Goal: Task Accomplishment & Management: Manage account settings

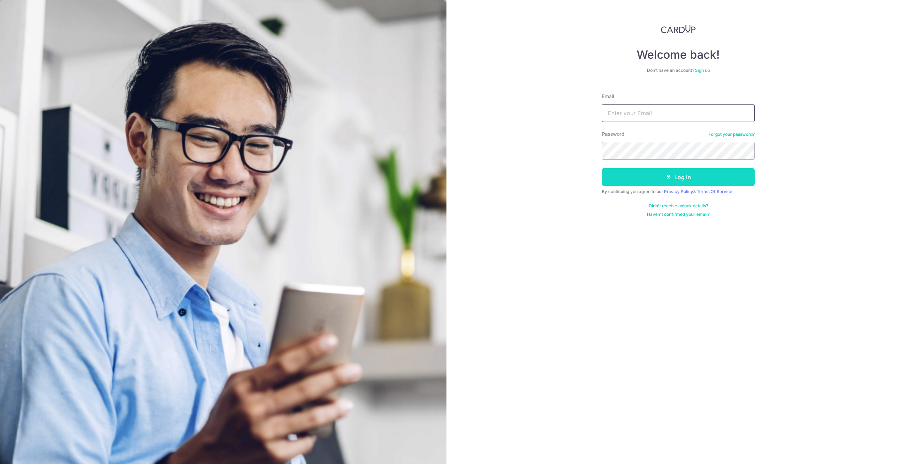
type input "[EMAIL_ADDRESS][DOMAIN_NAME]"
click at [658, 178] on button "Log in" at bounding box center [678, 177] width 153 height 18
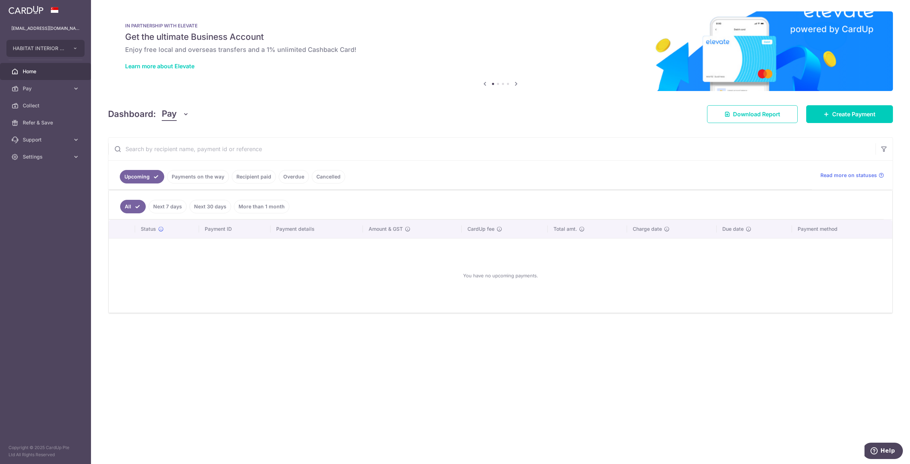
click at [262, 179] on link "Recipient paid" at bounding box center [254, 177] width 44 height 14
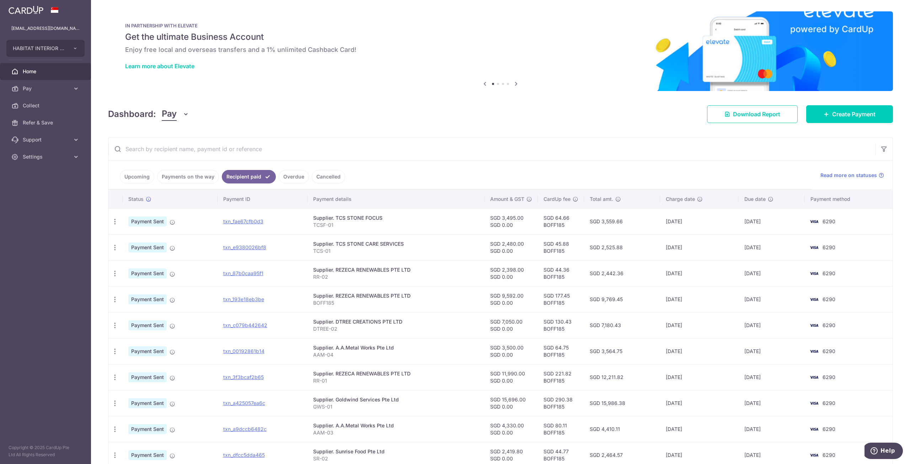
scroll to position [53, 0]
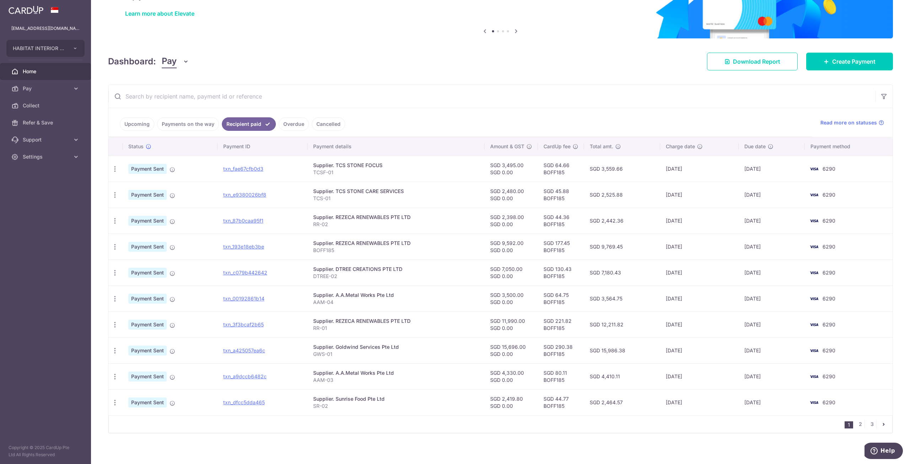
click at [291, 124] on link "Overdue" at bounding box center [294, 124] width 30 height 14
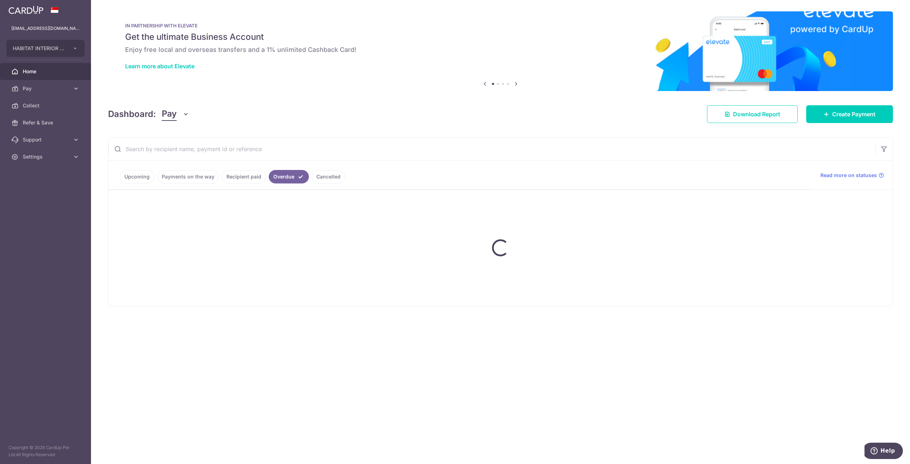
scroll to position [0, 0]
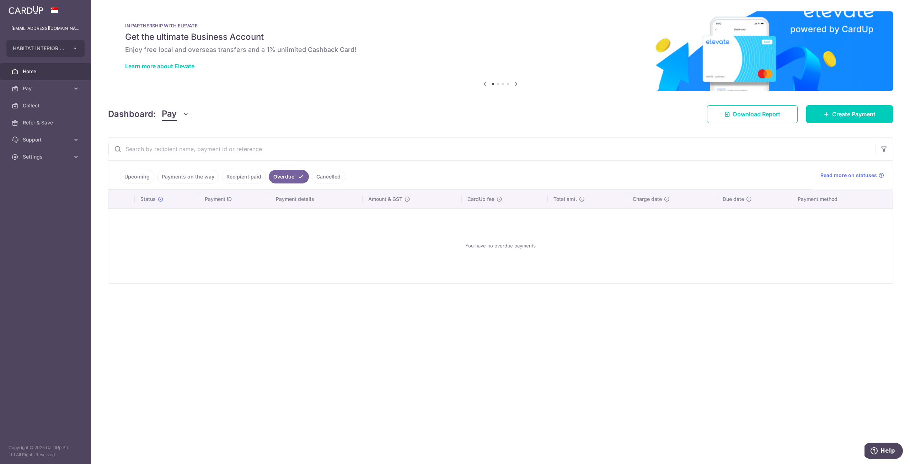
click at [317, 172] on link "Cancelled" at bounding box center [328, 177] width 33 height 14
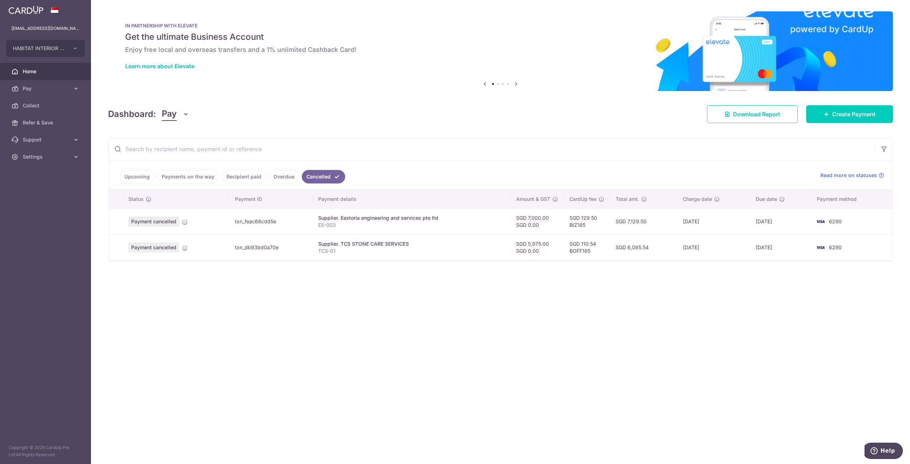
click at [178, 176] on link "Payments on the way" at bounding box center [188, 177] width 62 height 14
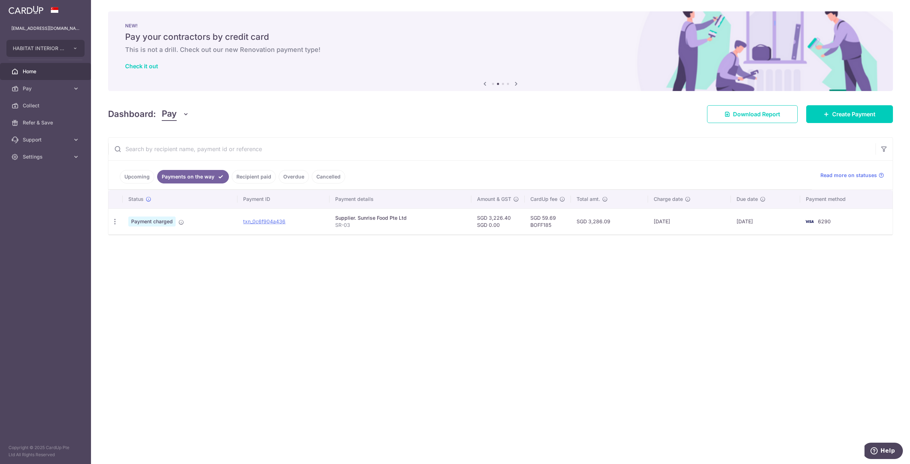
click at [250, 172] on link "Recipient paid" at bounding box center [254, 177] width 44 height 14
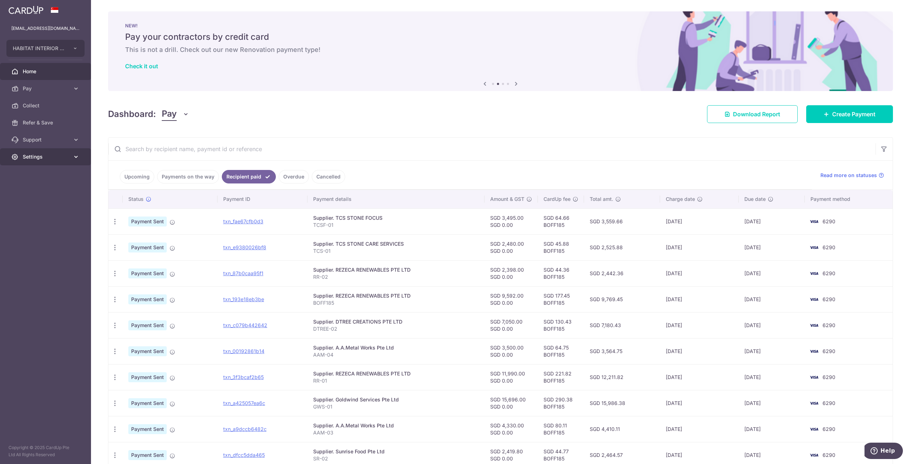
click at [51, 157] on span "Settings" at bounding box center [46, 156] width 47 height 7
click at [44, 194] on span "Logout" at bounding box center [46, 190] width 47 height 7
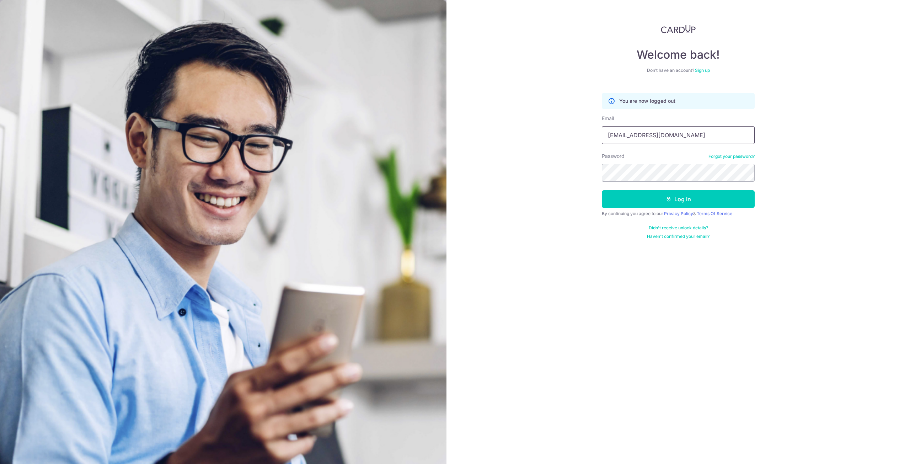
drag, startPoint x: 664, startPoint y: 134, endPoint x: 505, endPoint y: 133, distance: 159.0
click at [505, 133] on div "Welcome back! Don’t have an account? Sign up You are now logged out Email xavie…" at bounding box center [679, 232] width 464 height 464
type input "xavier0881@yahoo.com.sg"
click at [682, 201] on button "Log in" at bounding box center [678, 199] width 153 height 18
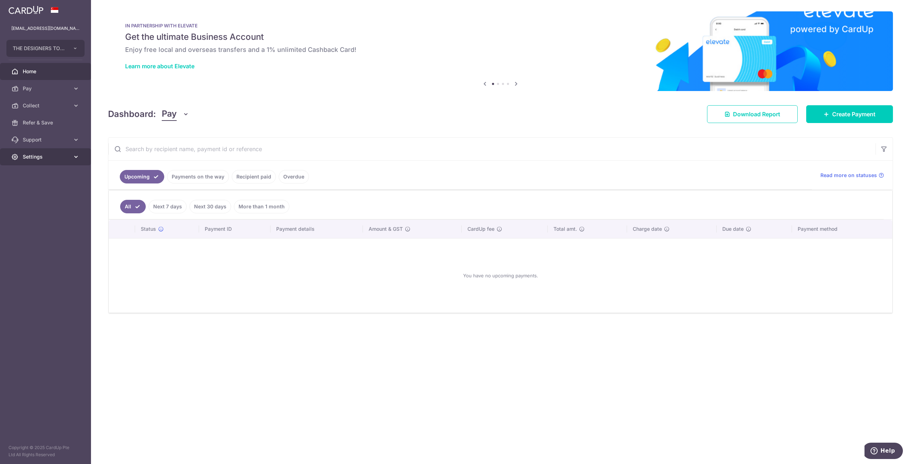
click at [35, 153] on link "Settings" at bounding box center [45, 156] width 91 height 17
